Goal: Answer question/provide support

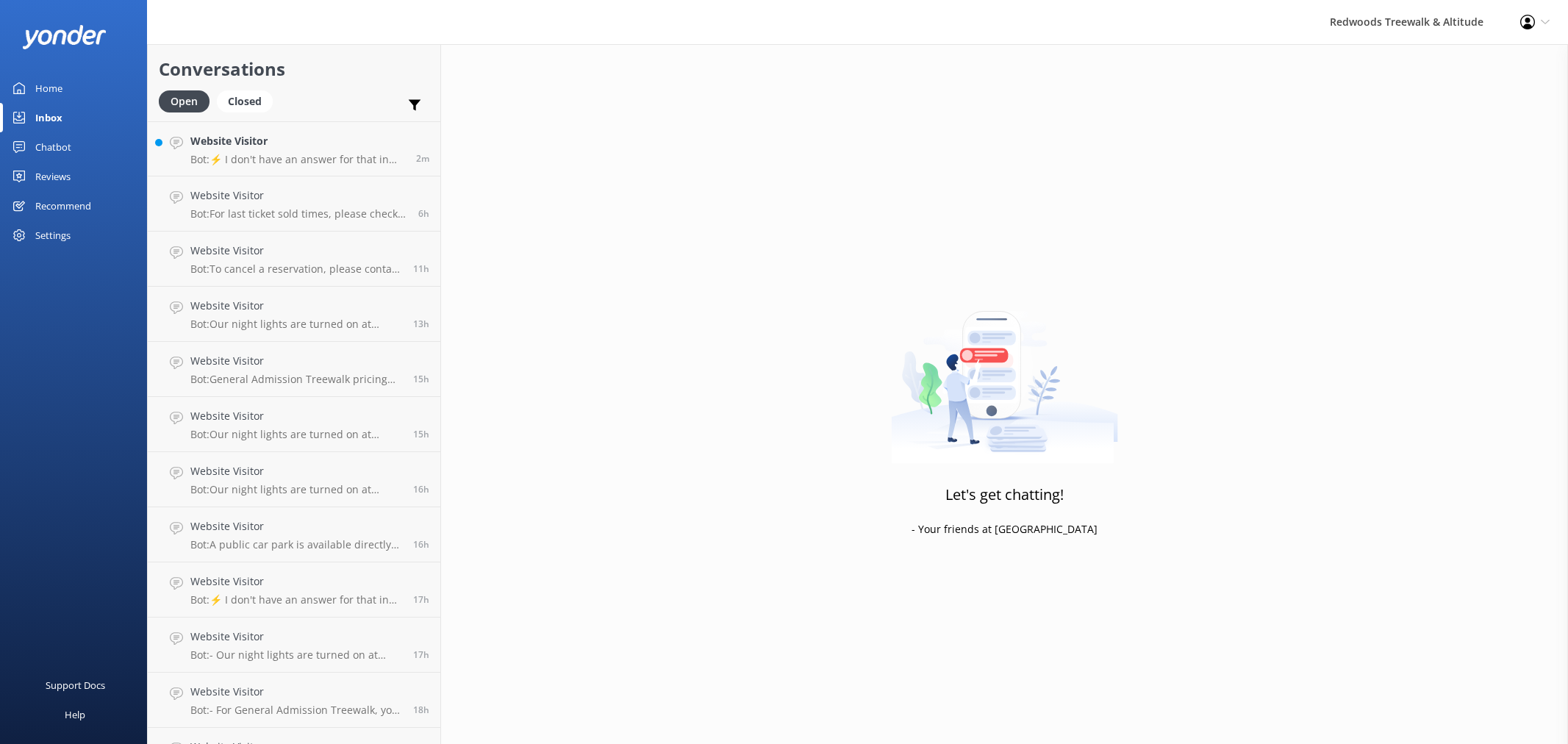
click at [240, 163] on p "Bot: ⚡ I don't have an answer for that in my knowledge base. Please try and rep…" at bounding box center [297, 159] width 215 height 13
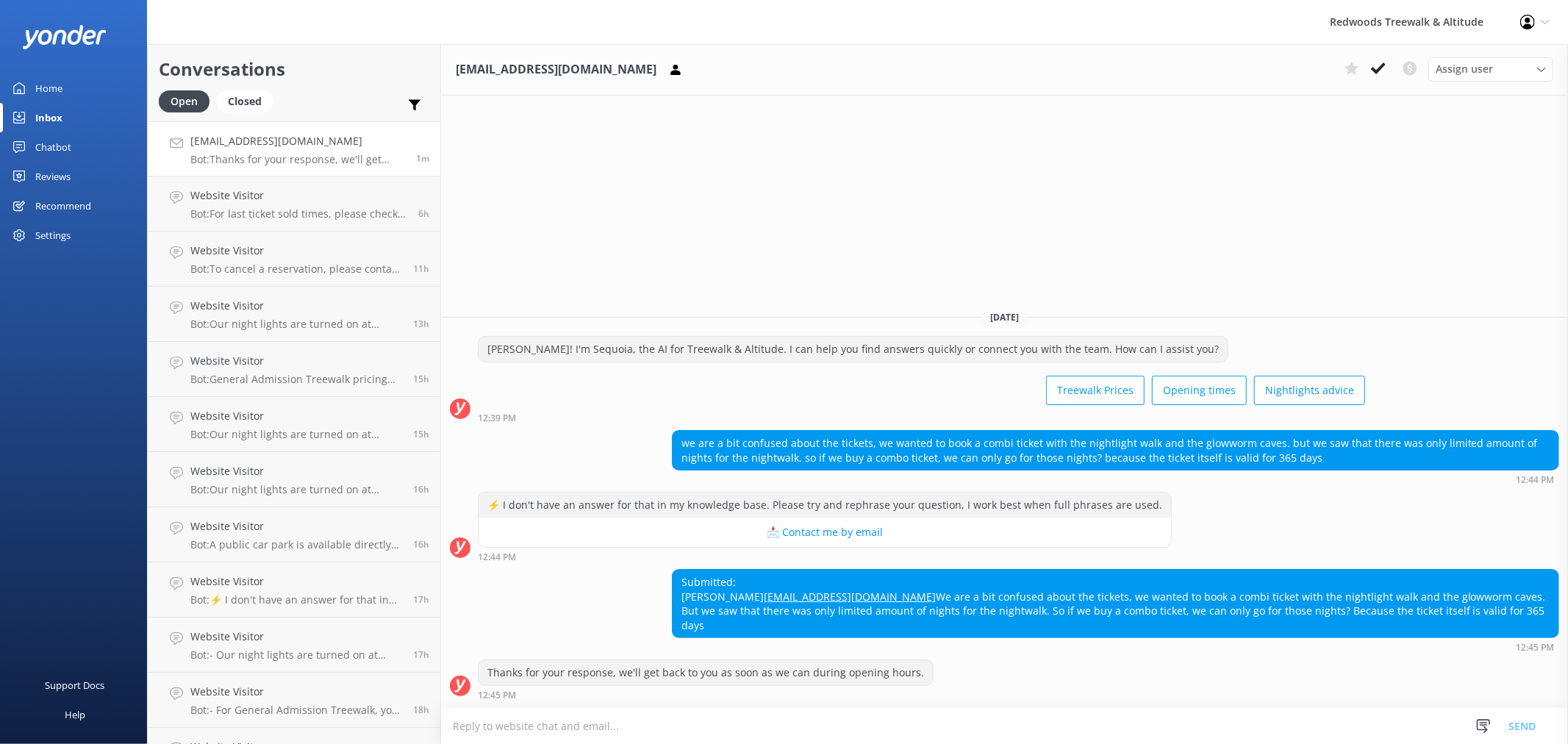
click at [75, 98] on link "Home" at bounding box center [73, 88] width 147 height 29
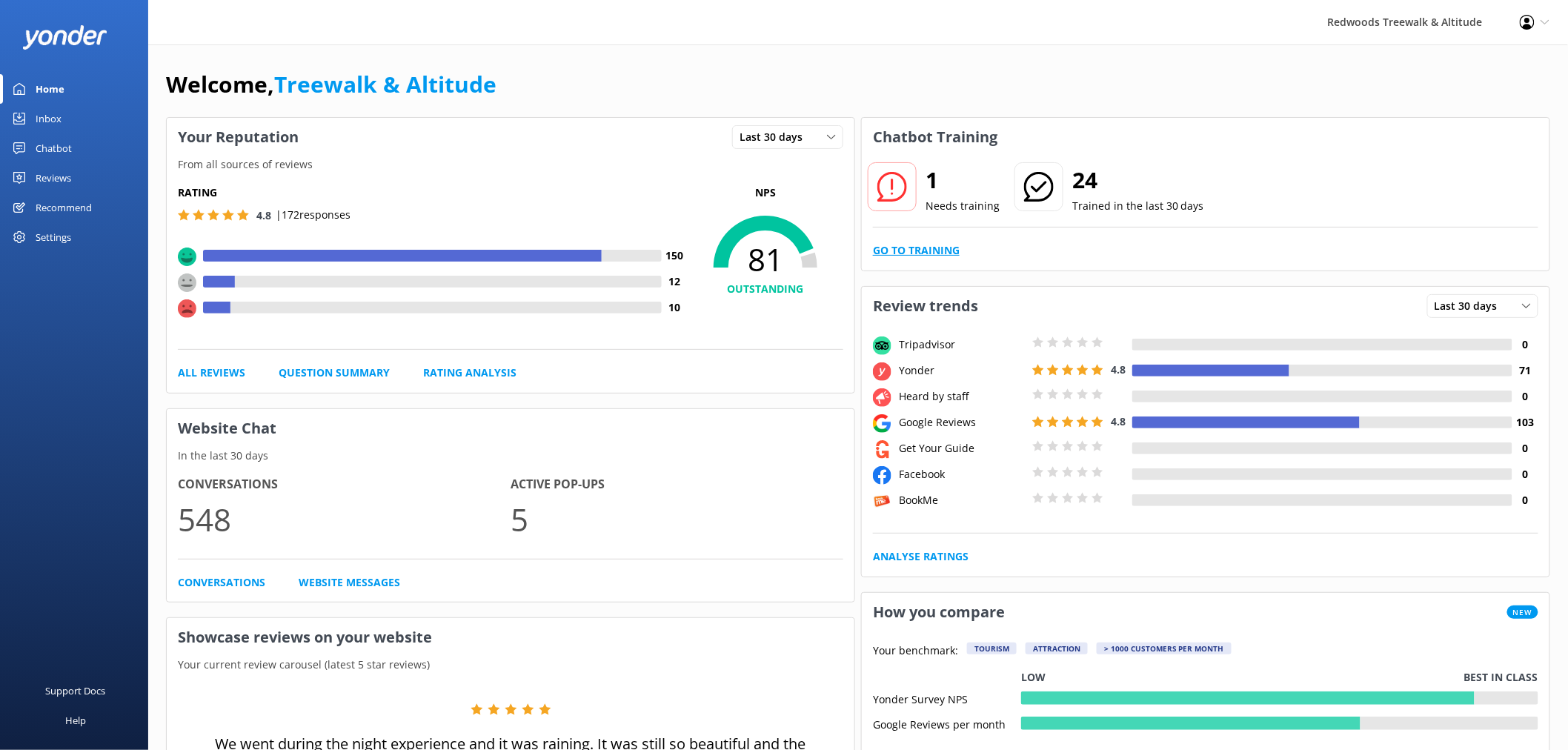
click at [912, 242] on link "Go to Training" at bounding box center [916, 250] width 87 height 16
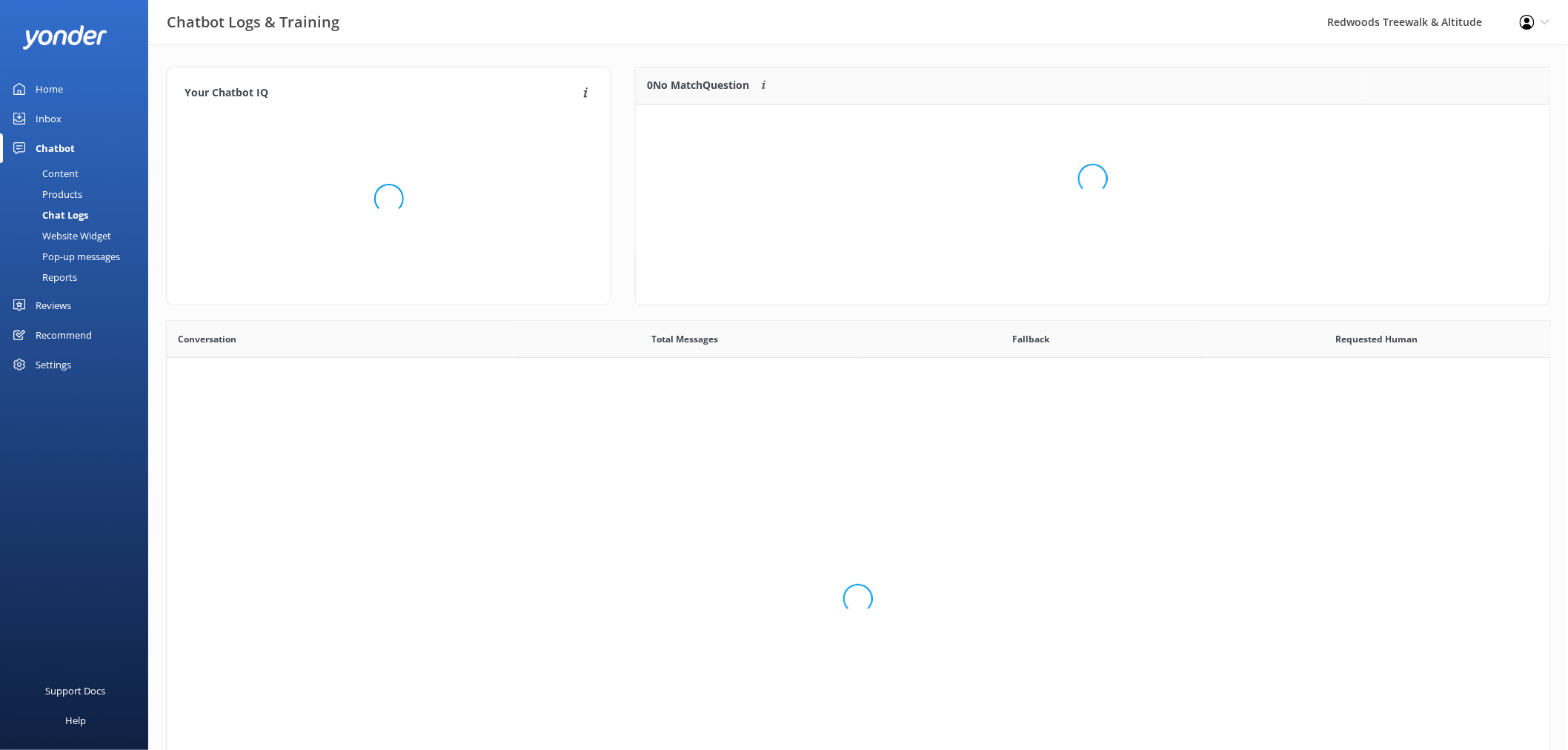
scroll to position [507, 1370]
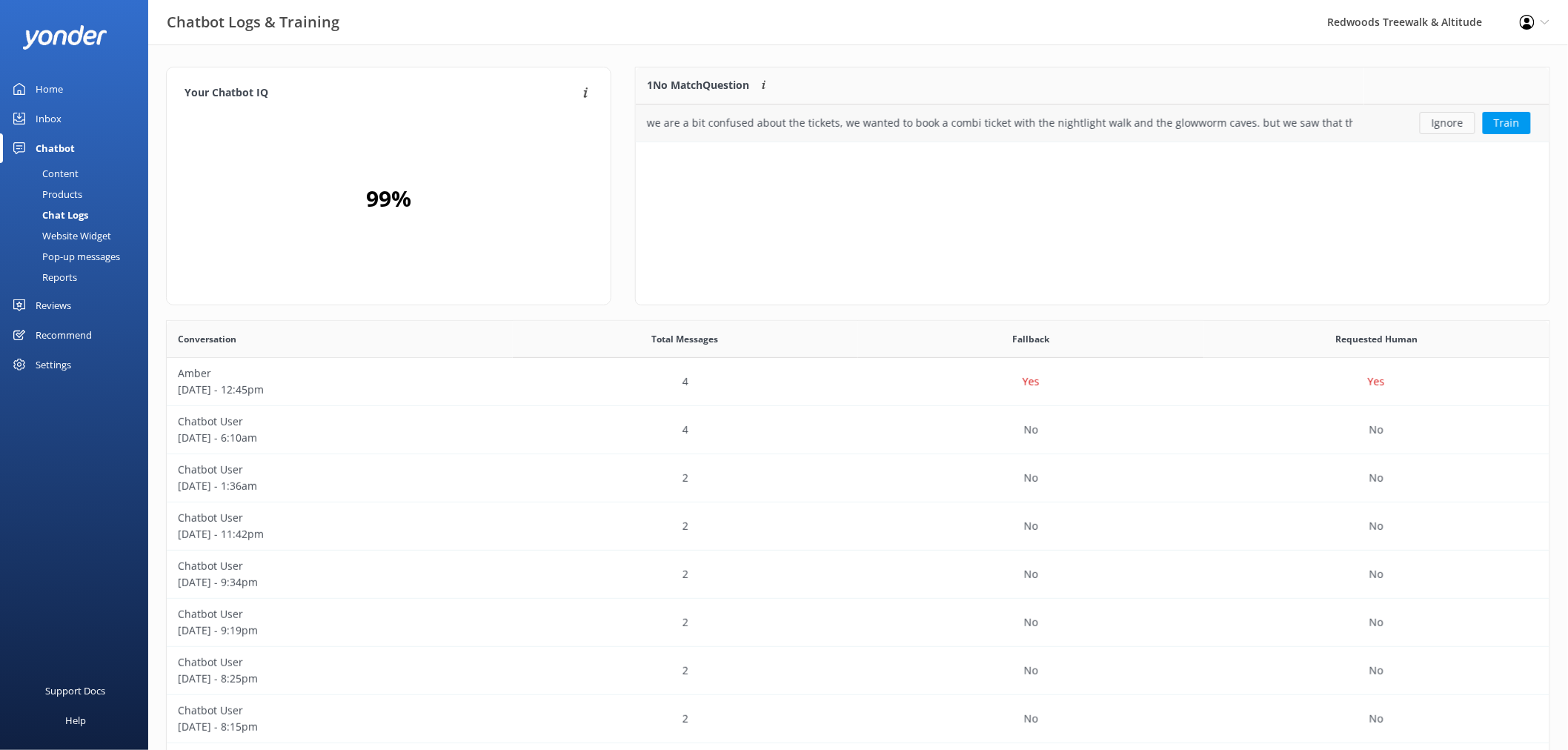
click at [1438, 120] on button "Ignore" at bounding box center [1448, 123] width 56 height 22
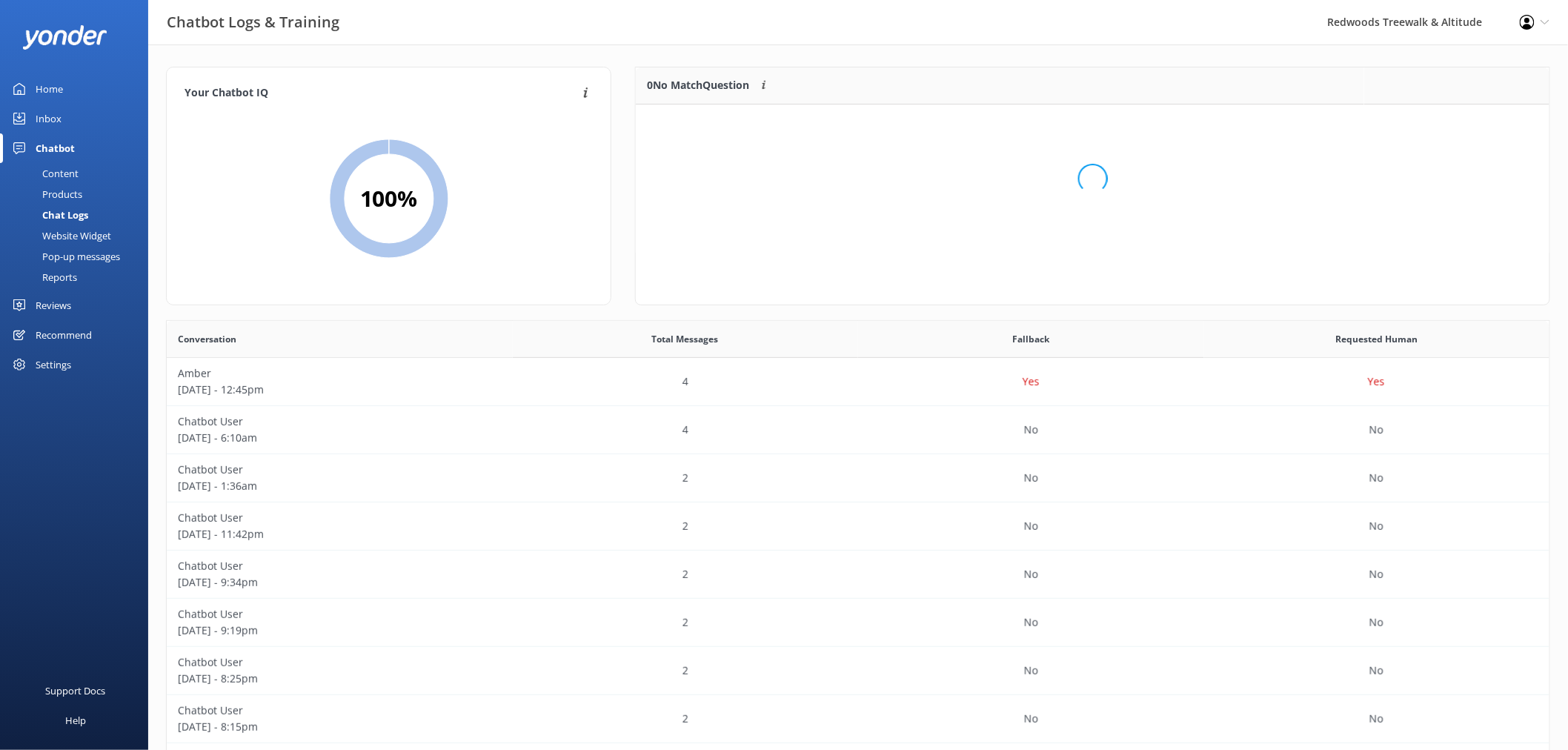
click at [77, 89] on link "Home" at bounding box center [74, 88] width 148 height 29
